Goal: Download file/media

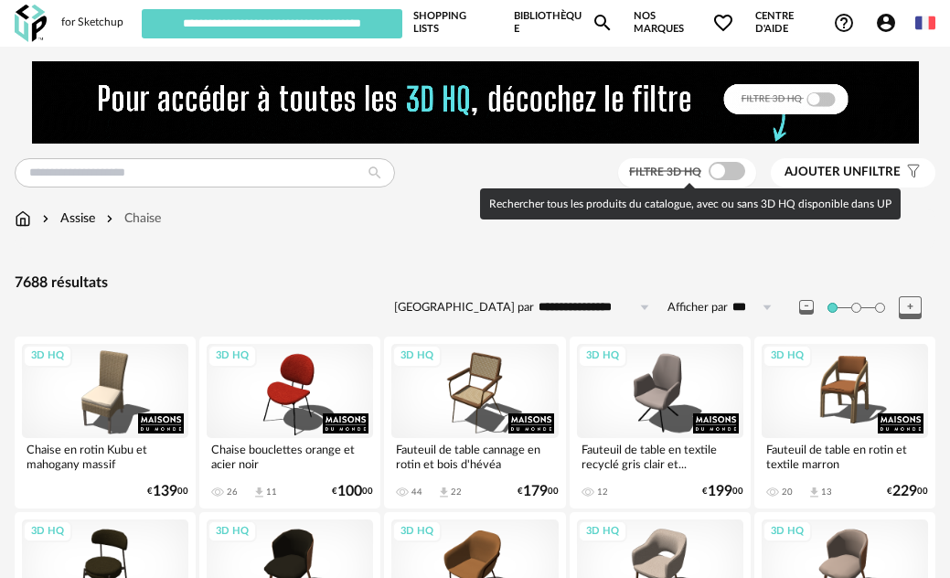
click at [733, 173] on span at bounding box center [727, 171] width 37 height 18
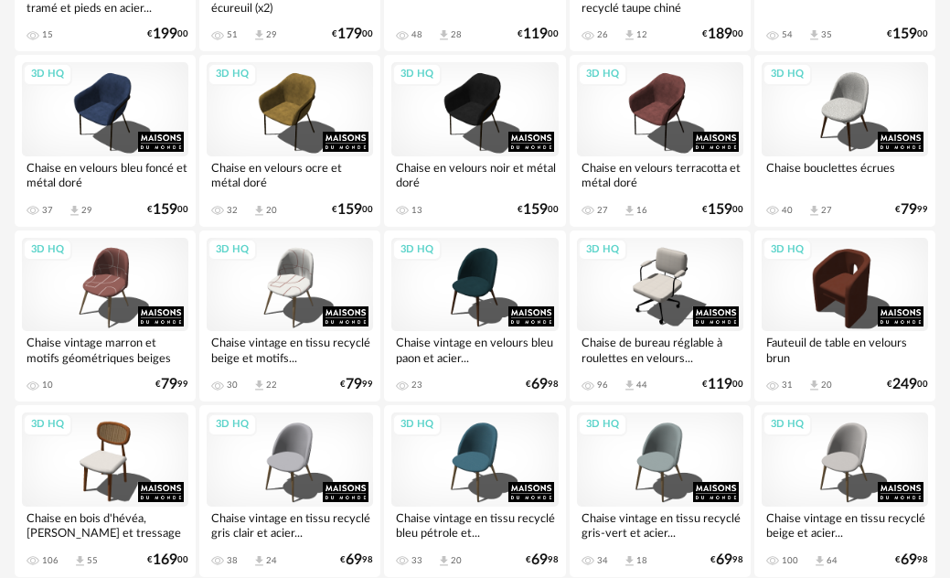
scroll to position [1006, 0]
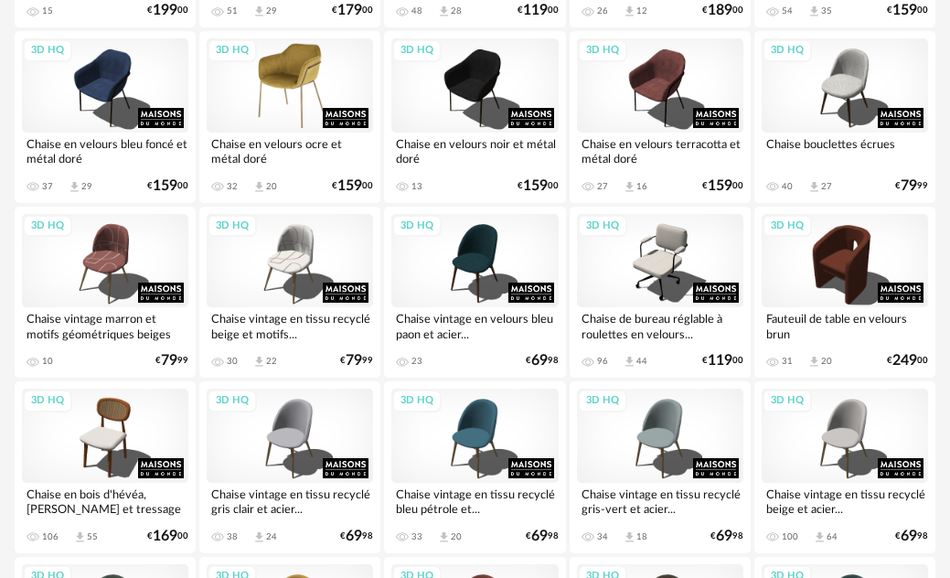
click at [273, 112] on div "3D HQ" at bounding box center [290, 84] width 166 height 93
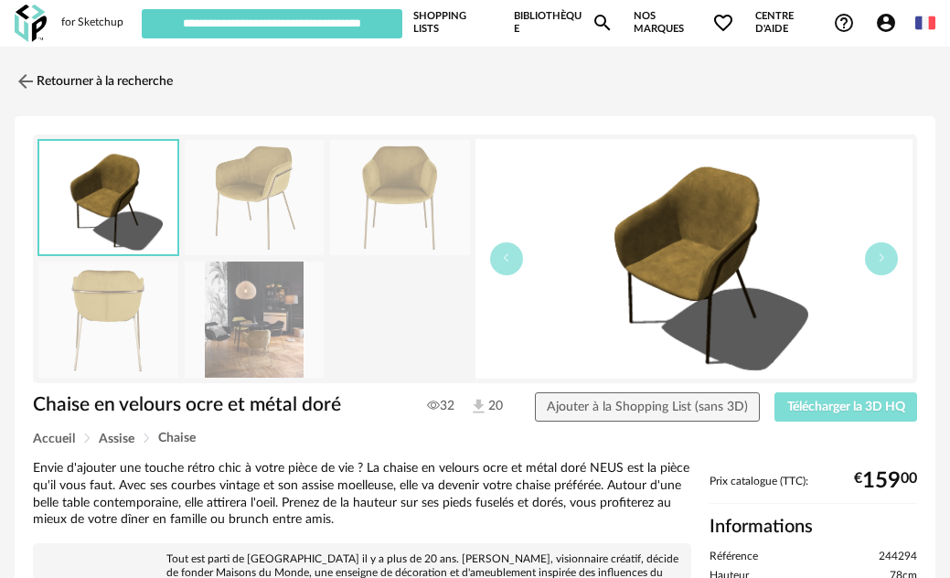
click at [863, 404] on span "Télécharger la 3D HQ" at bounding box center [846, 407] width 118 height 13
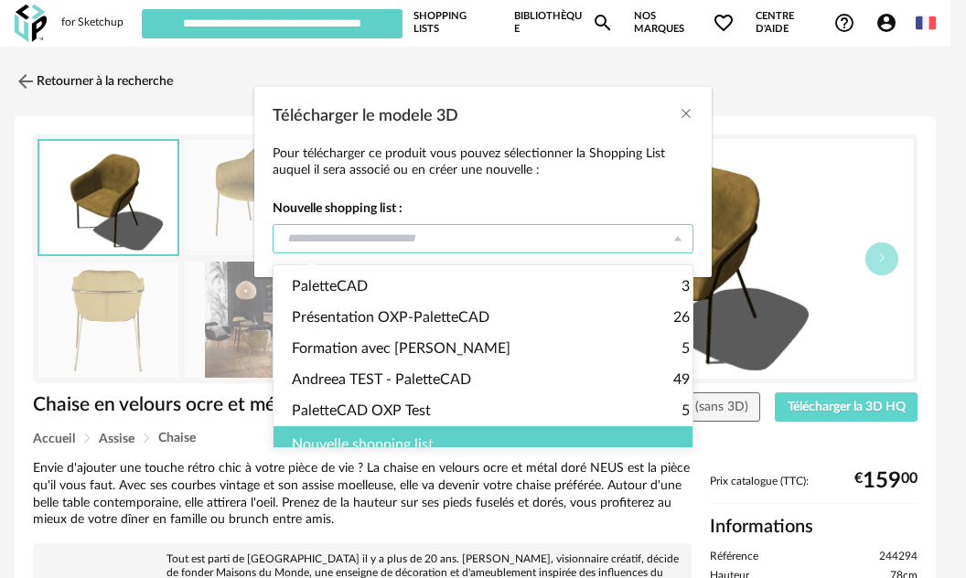
click at [656, 237] on input "Télécharger le modele 3D" at bounding box center [483, 238] width 421 height 29
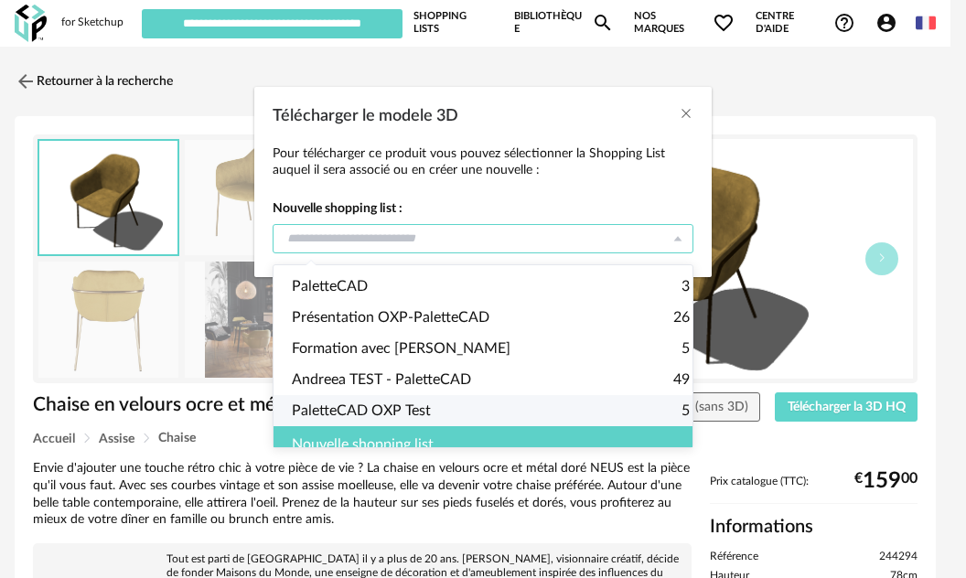
click at [391, 454] on div "Nouvelle shopping list" at bounding box center [490, 444] width 434 height 37
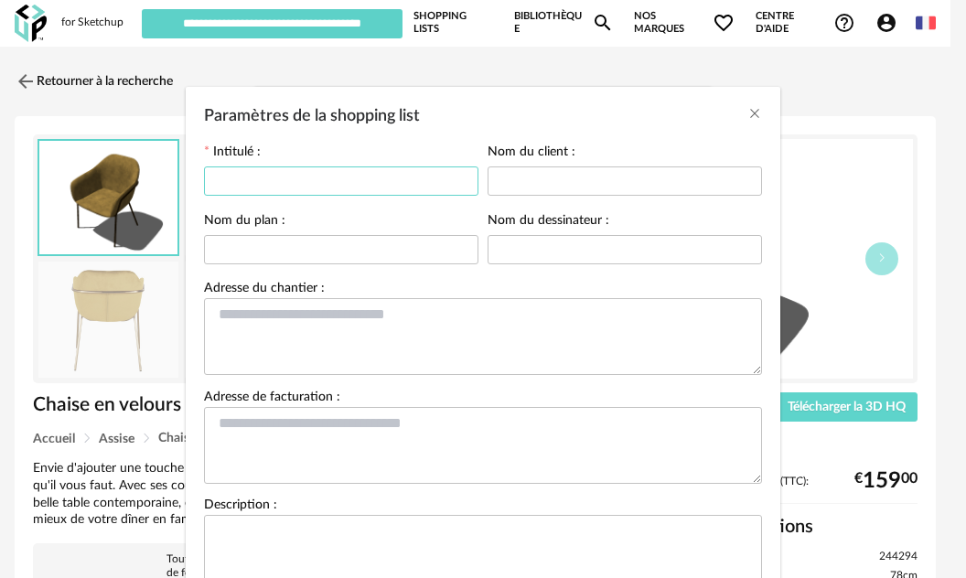
click at [324, 177] on input "Paramètres de la shopping list" at bounding box center [341, 180] width 274 height 29
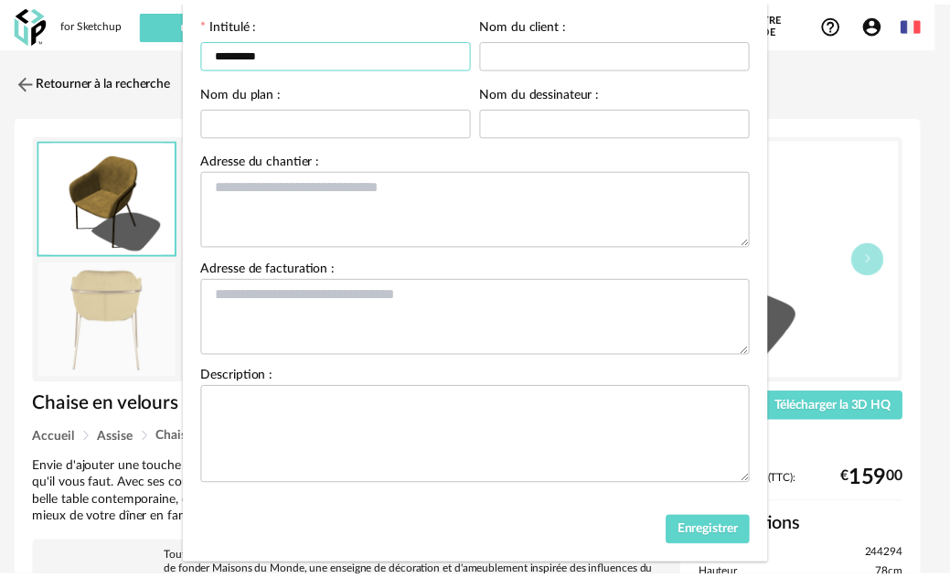
scroll to position [162, 0]
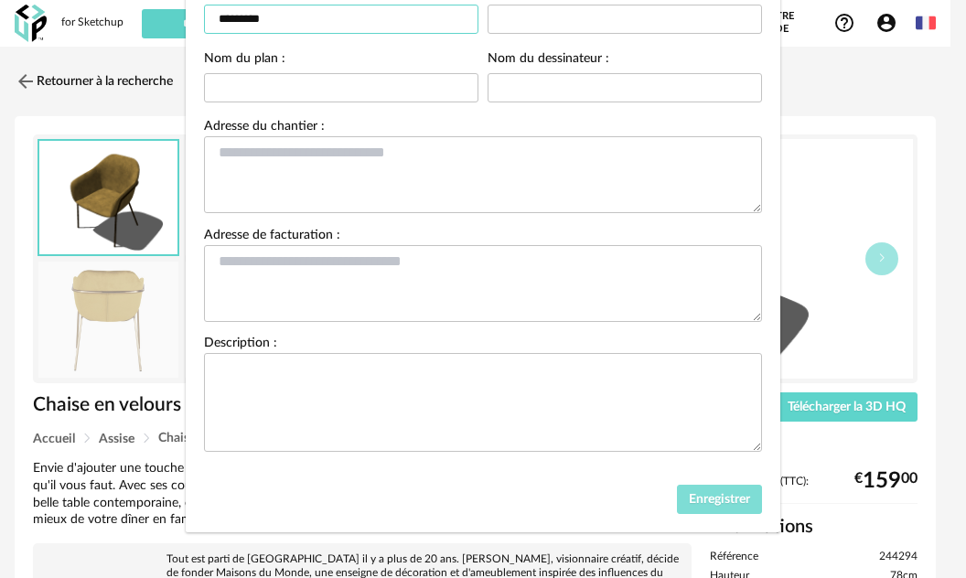
type input "*********"
click at [695, 504] on span "Enregistrer" at bounding box center [719, 499] width 61 height 13
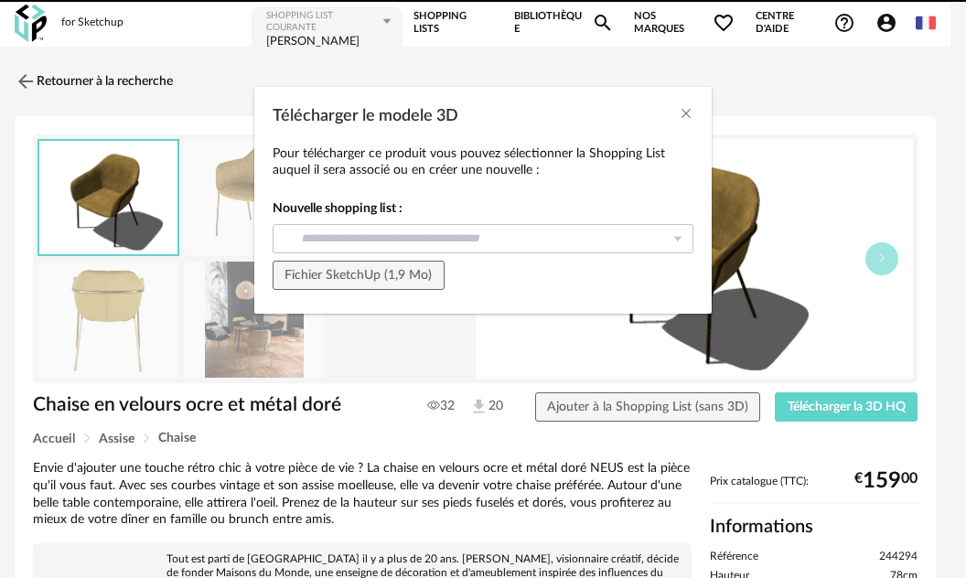
type input "*********"
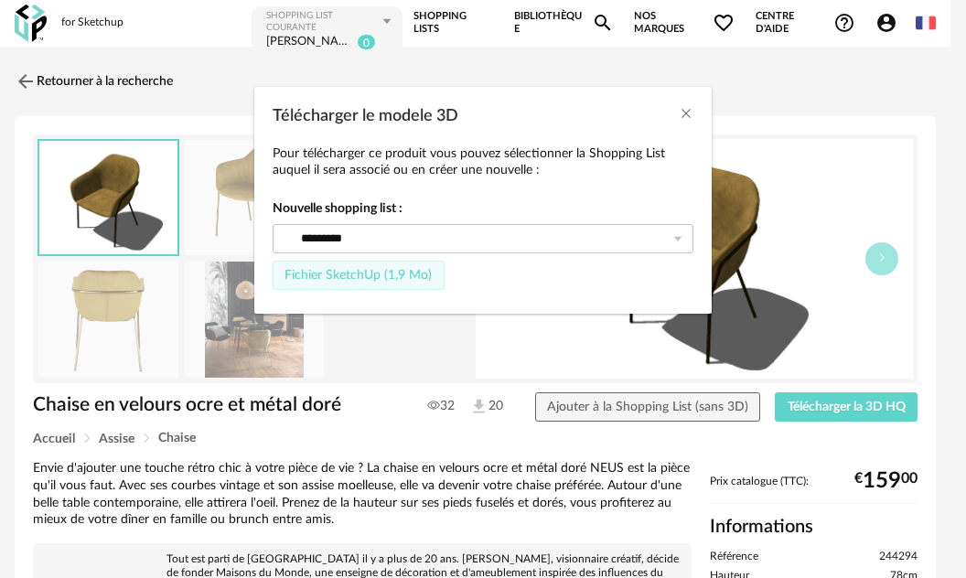
click at [406, 285] on button "Fichier SketchUp (1,9 Mo)" at bounding box center [359, 275] width 172 height 29
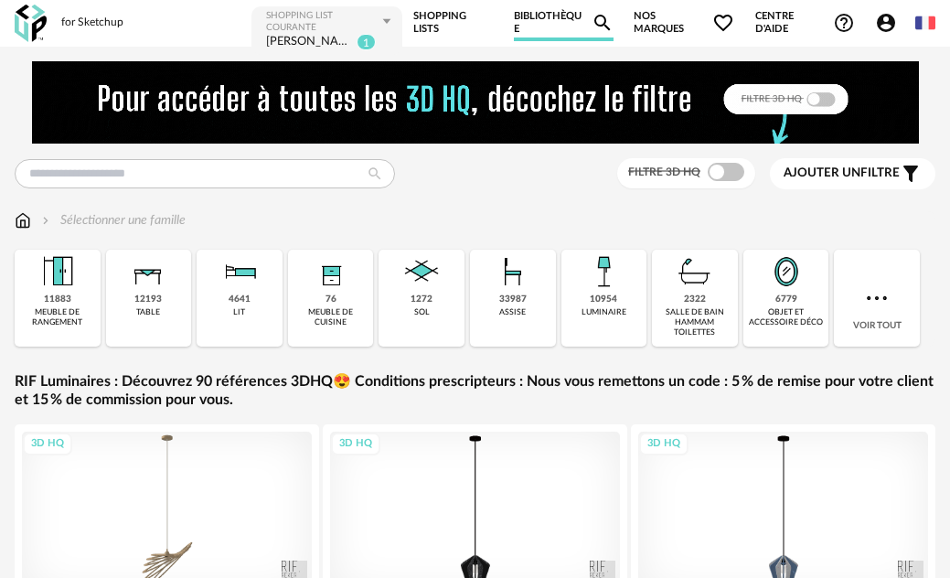
click at [891, 32] on icon "Account Circle icon" at bounding box center [886, 23] width 22 height 22
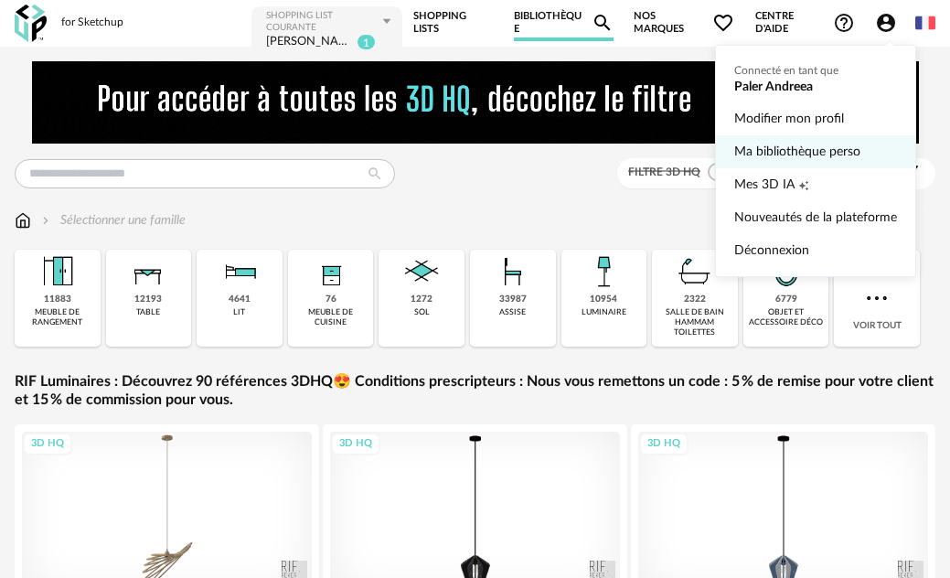
click at [797, 149] on link "Ma bibliothèque perso" at bounding box center [815, 151] width 163 height 33
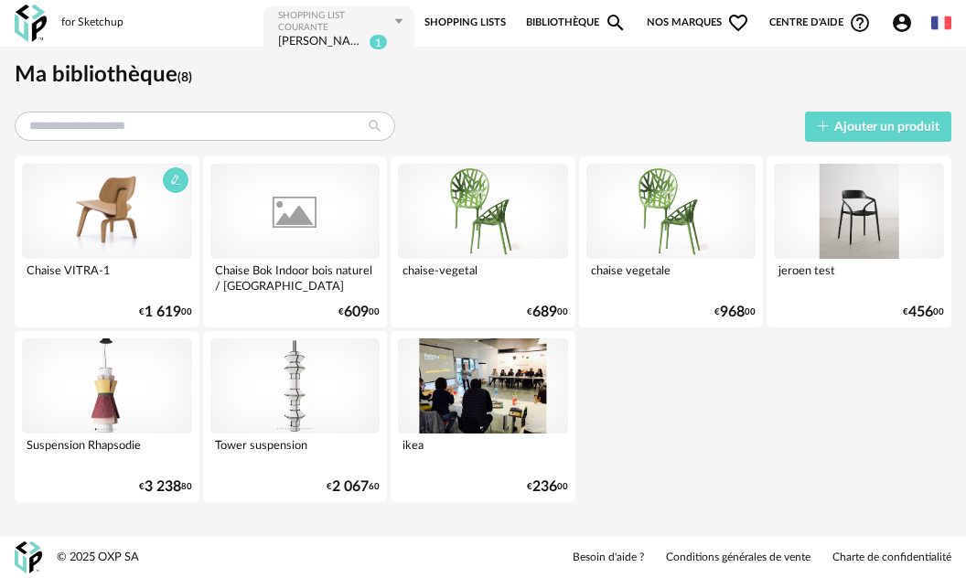
click at [68, 210] on div at bounding box center [107, 211] width 170 height 95
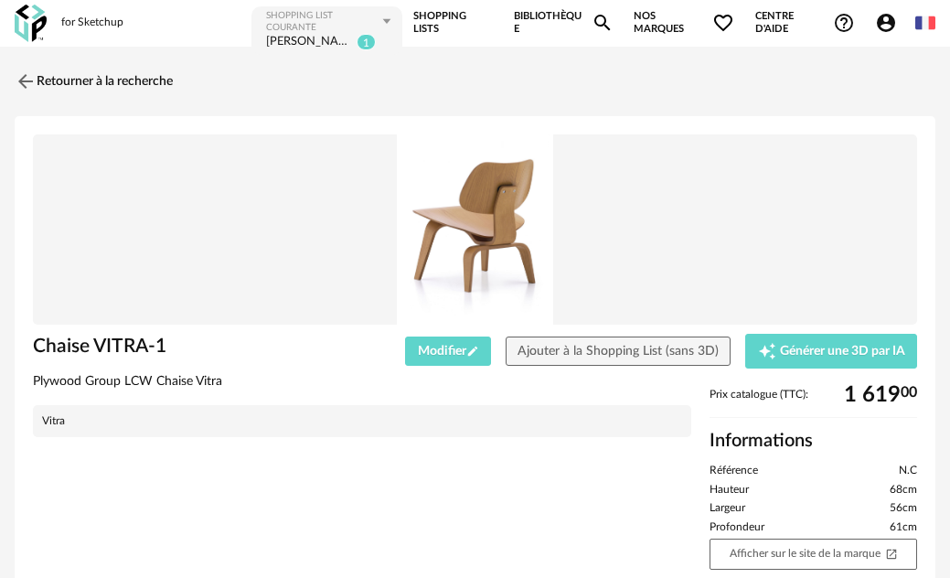
click at [29, 27] on img at bounding box center [31, 23] width 32 height 37
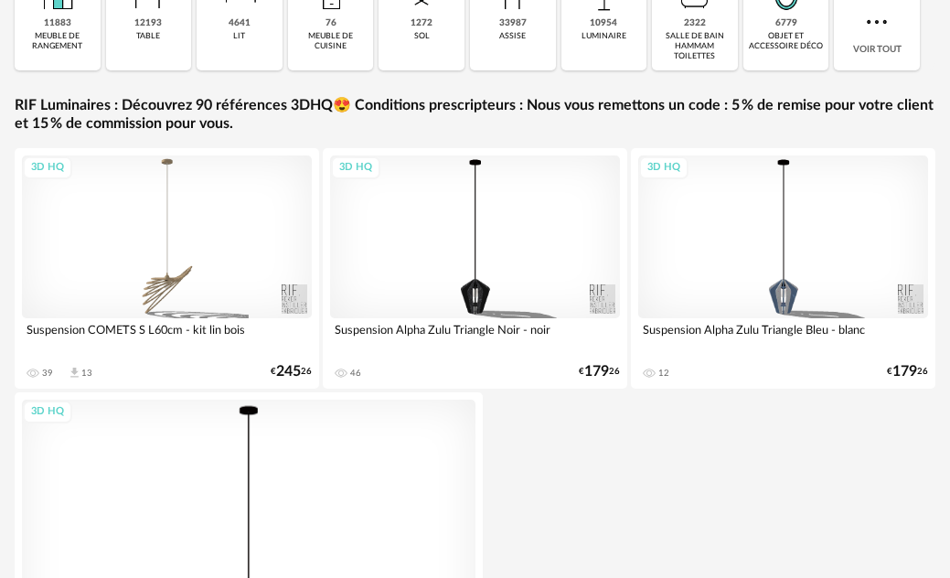
scroll to position [183, 0]
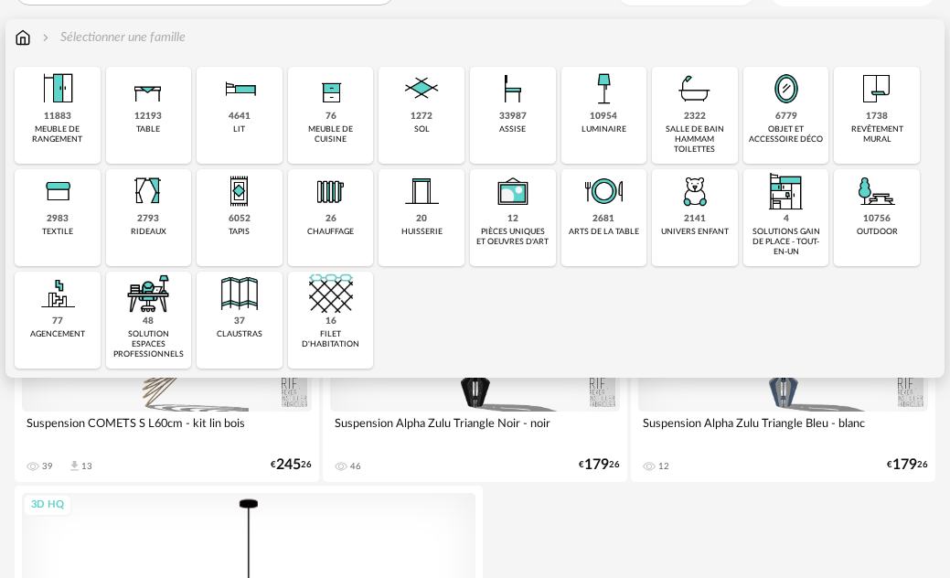
click at [517, 128] on div "assise" at bounding box center [512, 129] width 27 height 10
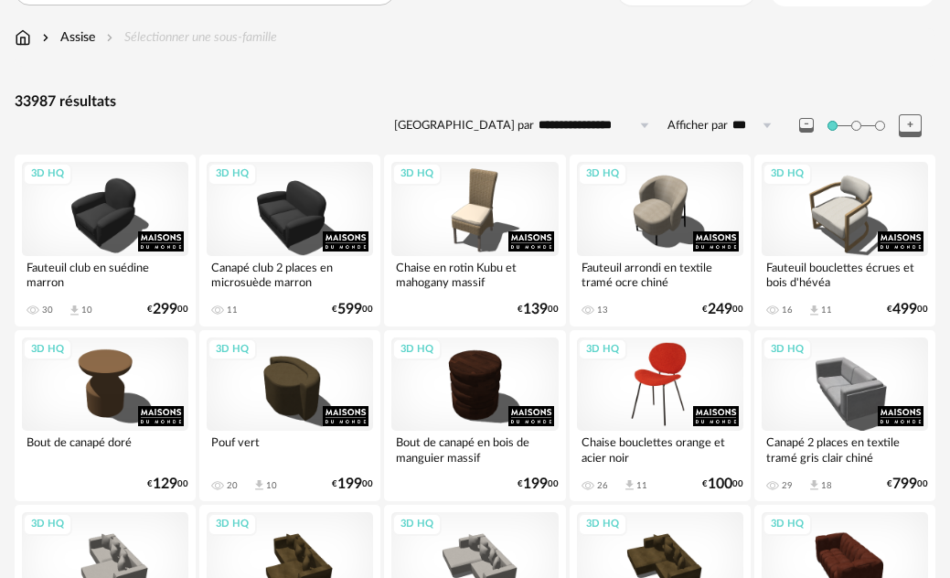
click at [654, 389] on div "3D HQ" at bounding box center [660, 383] width 166 height 93
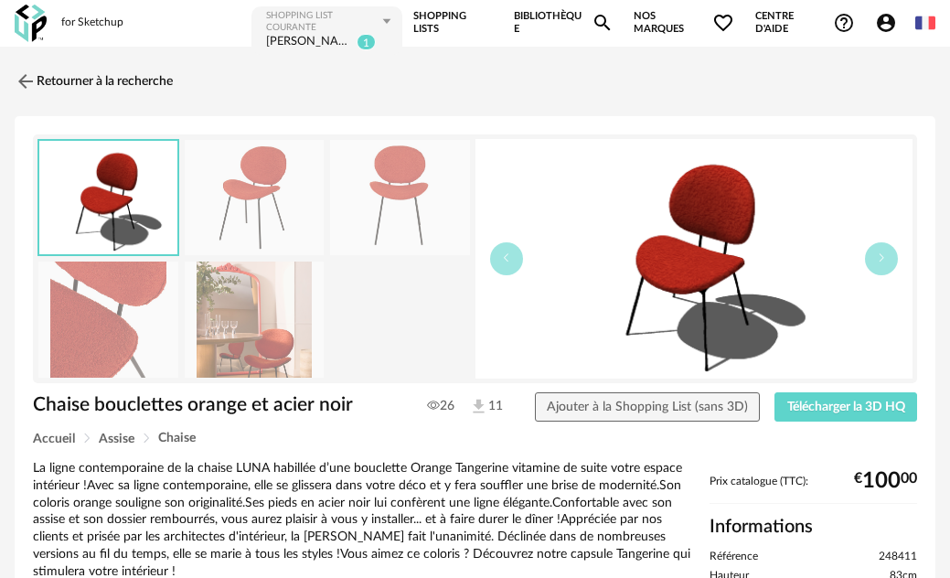
click at [424, 27] on link "Shopping Lists" at bounding box center [453, 23] width 80 height 37
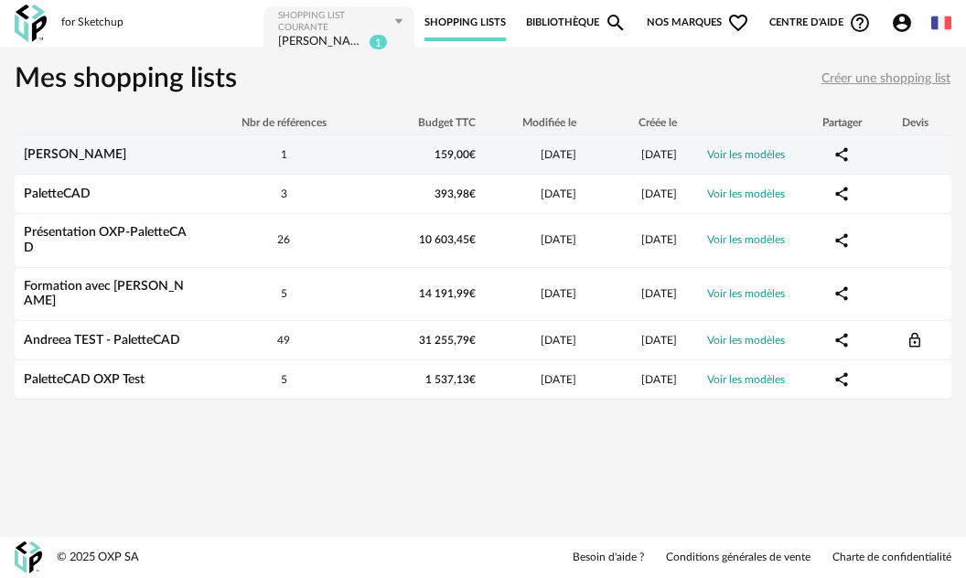
click at [37, 161] on div "[PERSON_NAME]" at bounding box center [108, 155] width 187 height 16
click at [36, 151] on link "[PERSON_NAME]" at bounding box center [75, 154] width 102 height 13
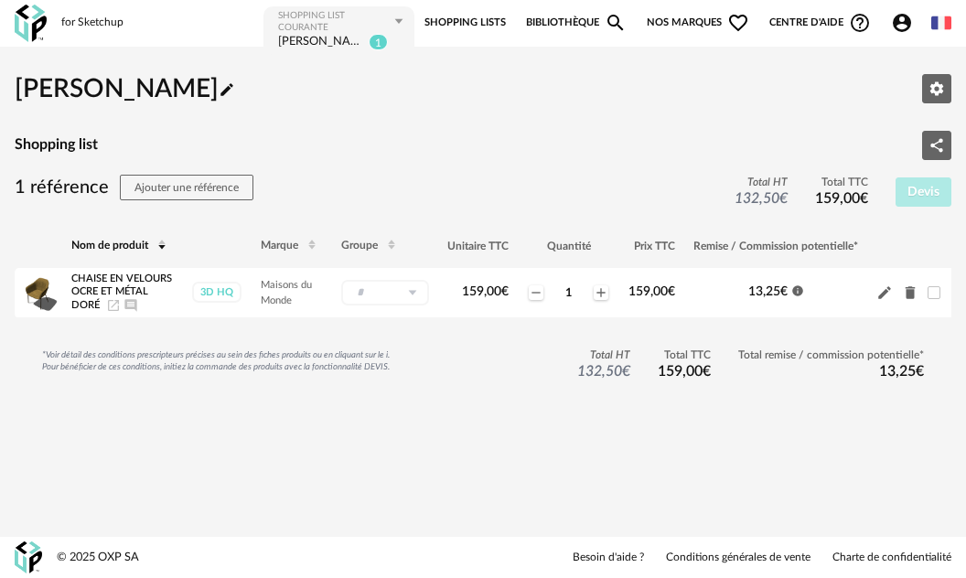
click at [690, 17] on span "Nos marques Heart Outline icon" at bounding box center [698, 23] width 102 height 37
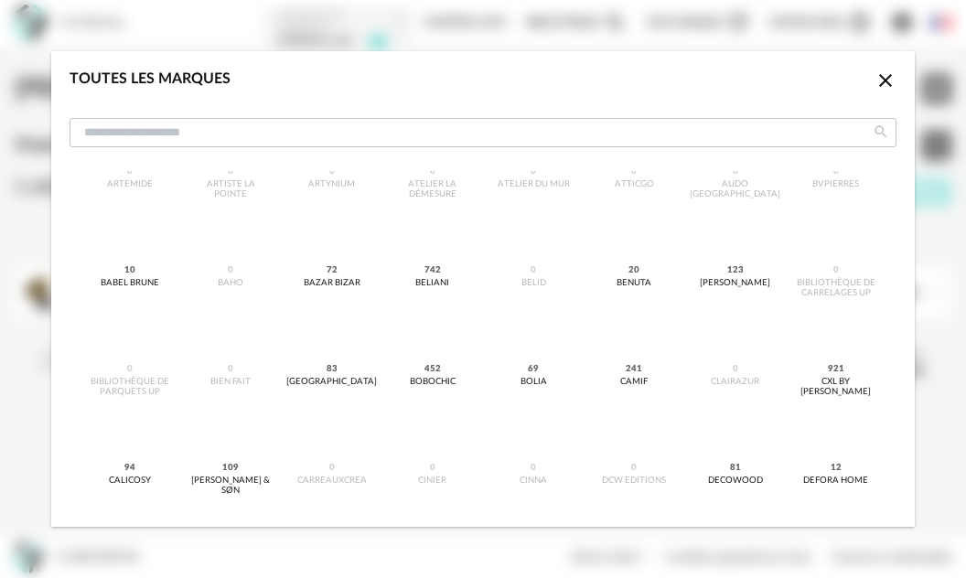
scroll to position [366, 0]
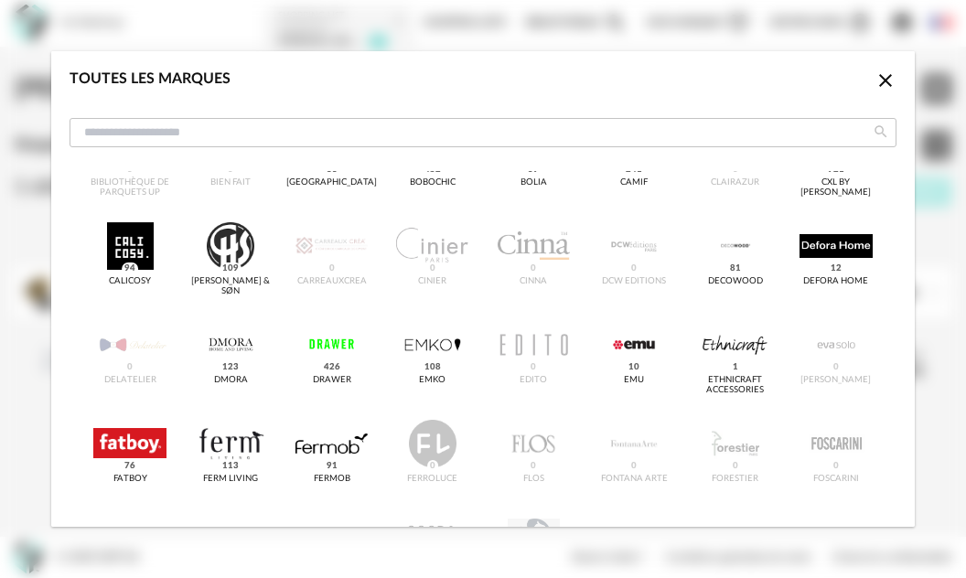
click at [879, 83] on icon "Close icon" at bounding box center [885, 80] width 13 height 13
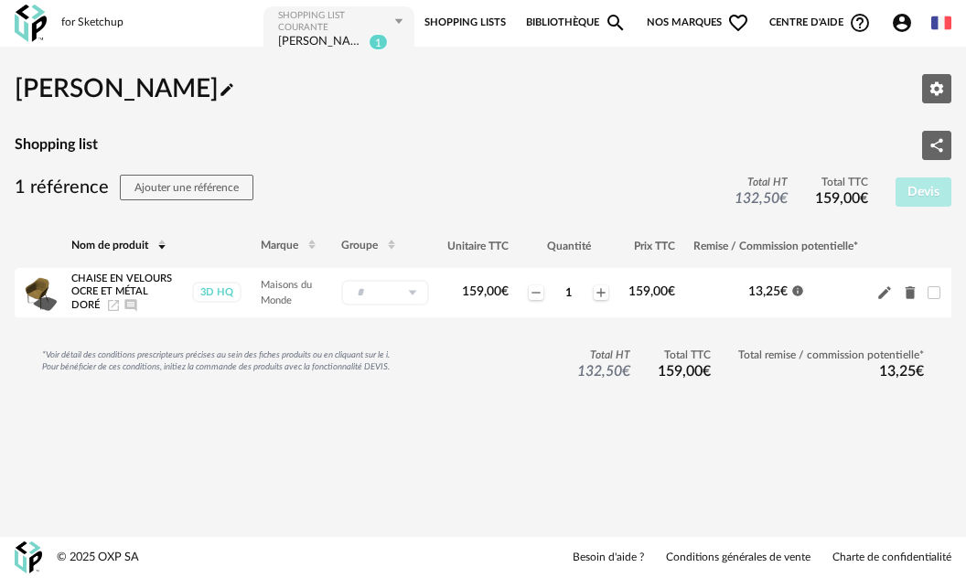
click at [31, 24] on img at bounding box center [31, 23] width 32 height 37
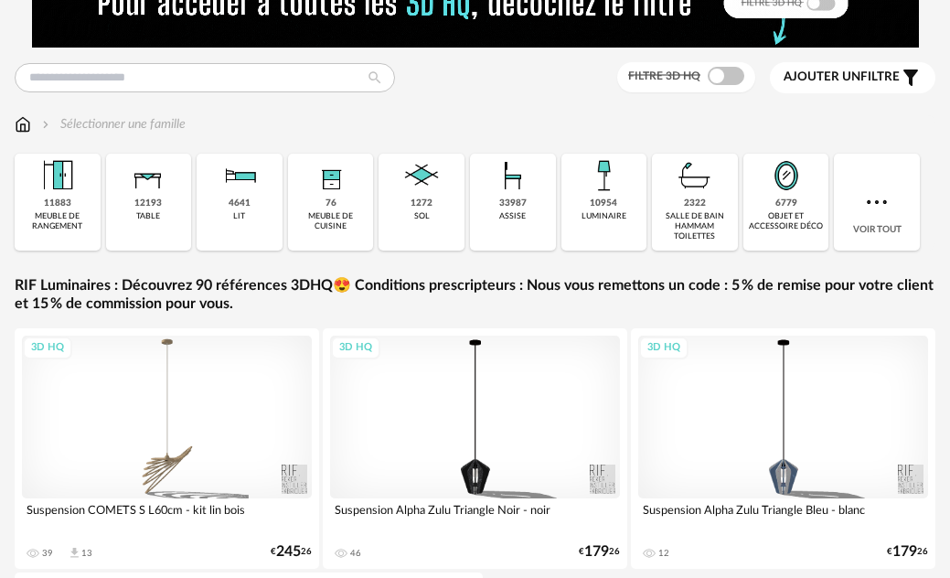
scroll to position [91, 0]
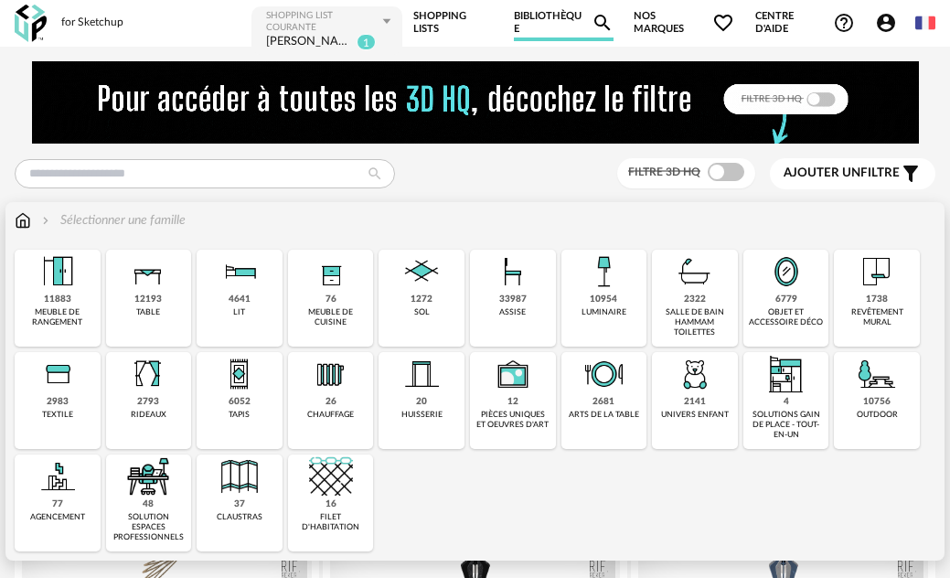
click at [859, 285] on img at bounding box center [877, 272] width 44 height 44
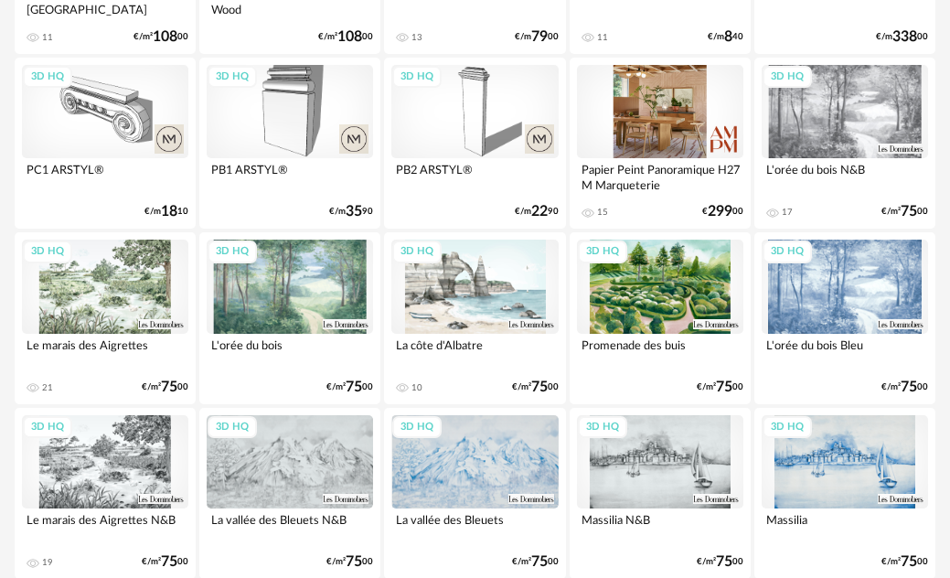
scroll to position [2188, 0]
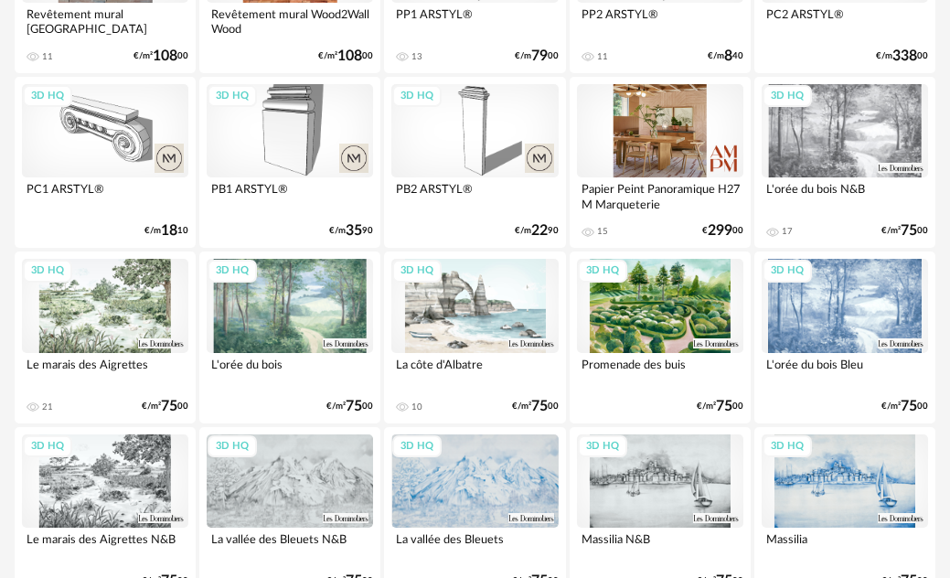
click at [854, 112] on div "3D HQ" at bounding box center [845, 130] width 166 height 93
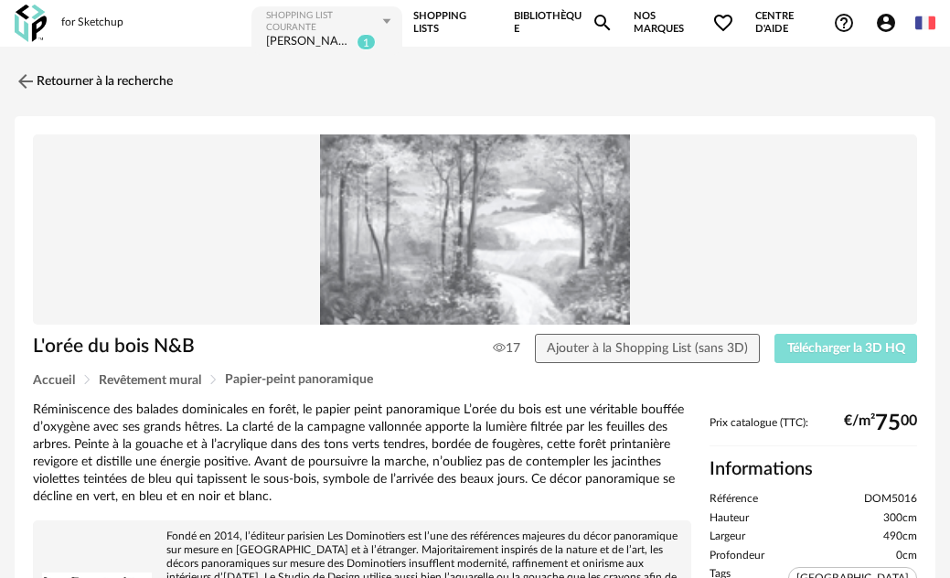
click at [873, 342] on span "Télécharger la 3D HQ" at bounding box center [846, 348] width 118 height 13
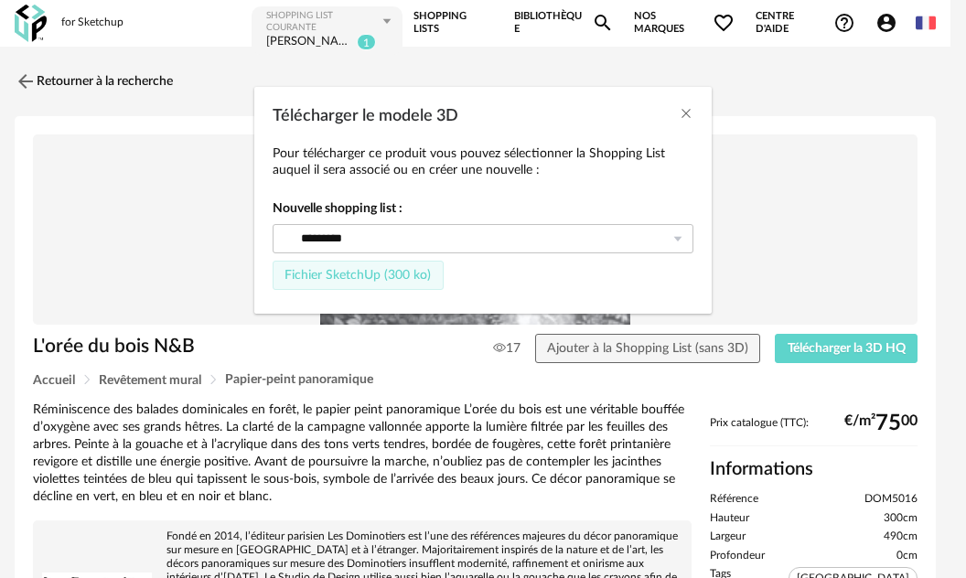
click at [349, 271] on span "Fichier SketchUp (300 ko)" at bounding box center [357, 275] width 146 height 13
